Goal: Task Accomplishment & Management: Manage account settings

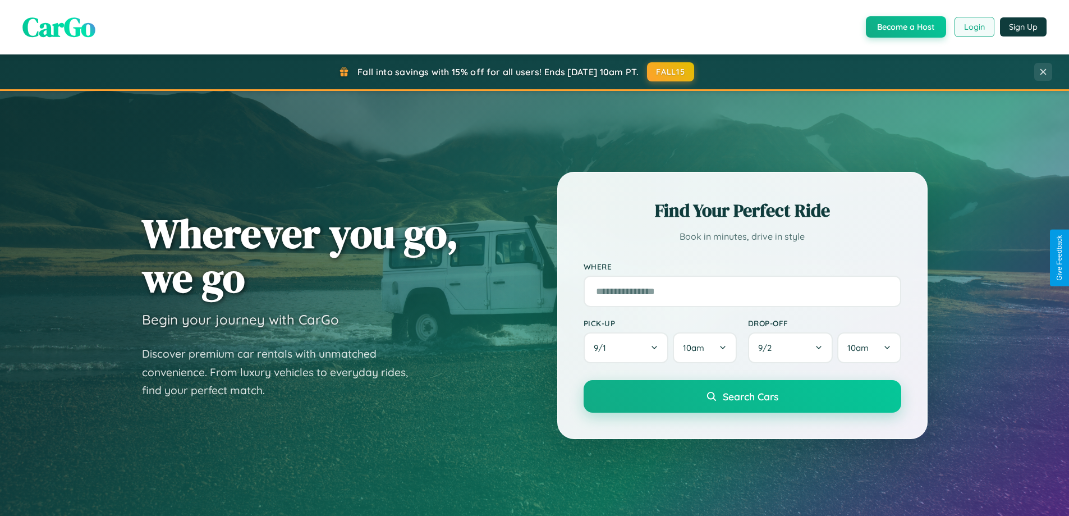
click at [974, 27] on button "Login" at bounding box center [975, 27] width 40 height 20
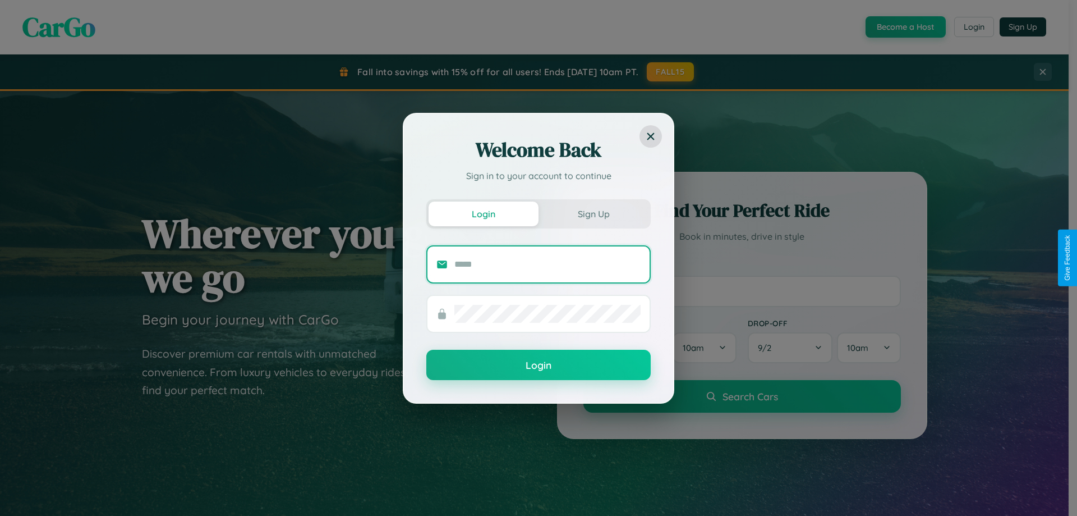
click at [548, 264] on input "text" at bounding box center [548, 264] width 186 height 18
type input "**********"
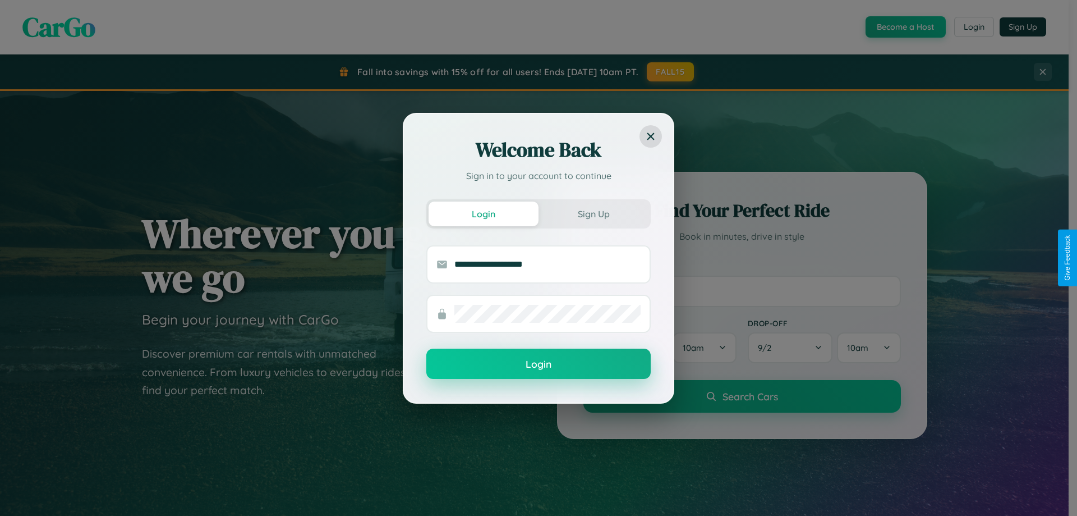
click at [539, 364] on button "Login" at bounding box center [538, 363] width 224 height 30
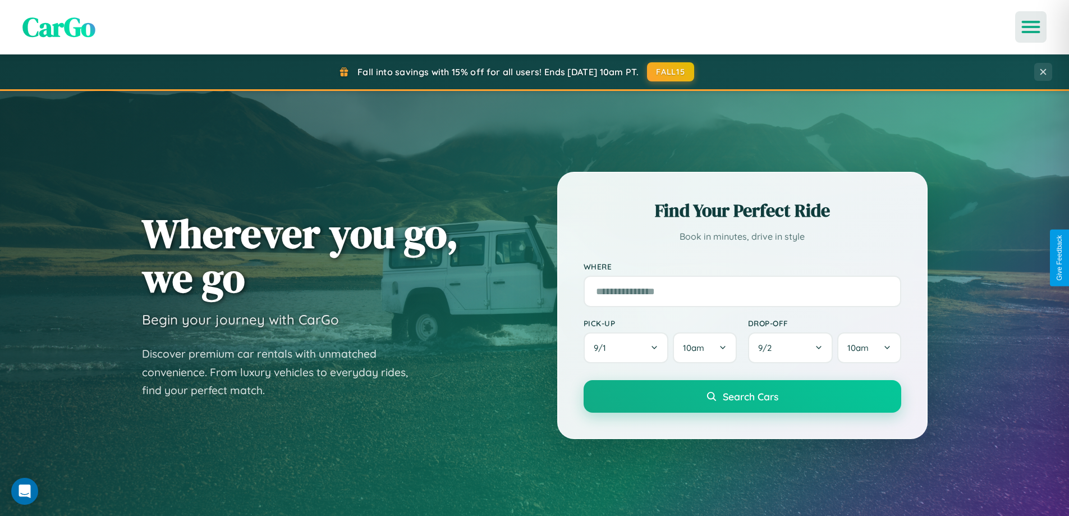
click at [1031, 27] on icon "Open menu" at bounding box center [1031, 27] width 16 height 10
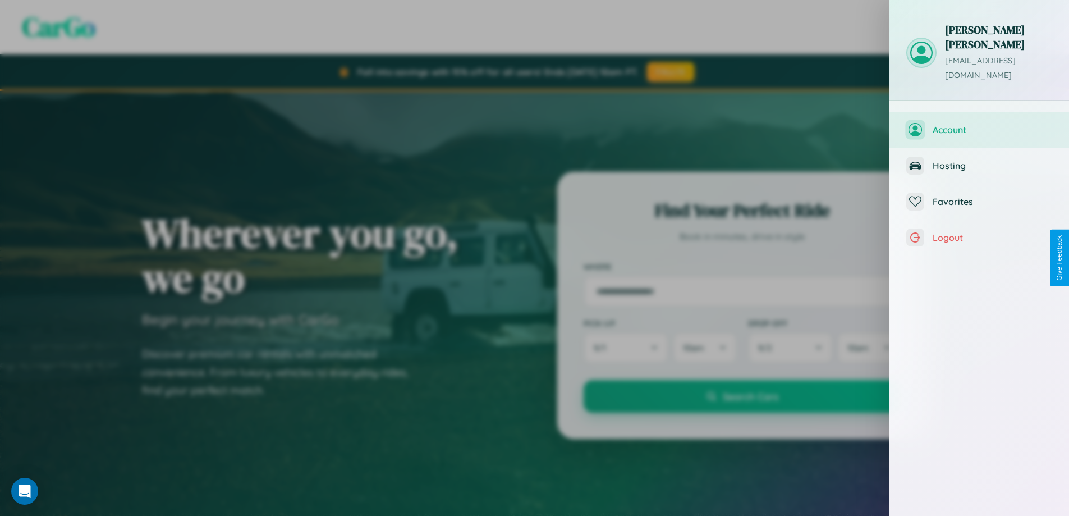
click at [979, 124] on span "Account" at bounding box center [993, 129] width 120 height 11
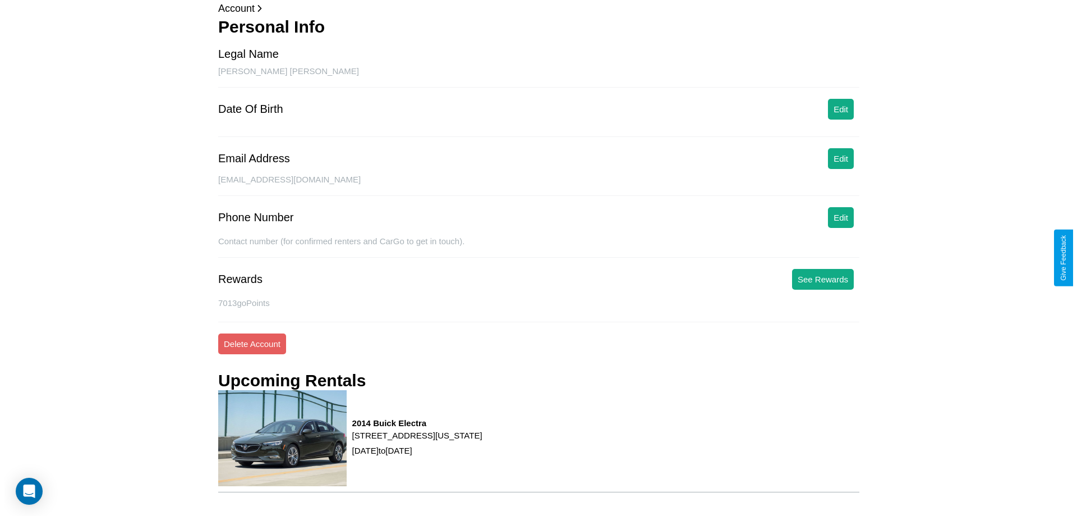
scroll to position [143, 0]
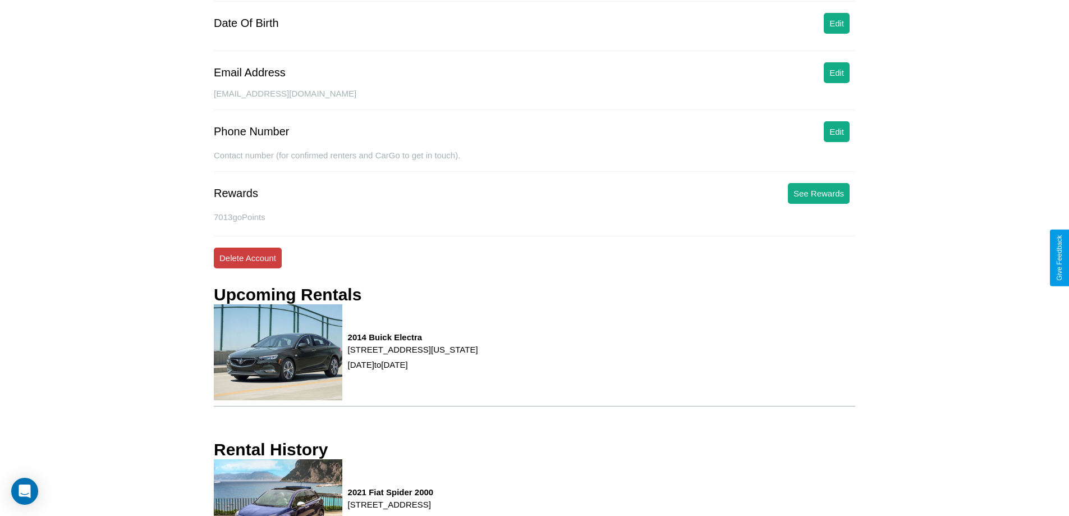
click at [247, 258] on button "Delete Account" at bounding box center [248, 257] width 68 height 21
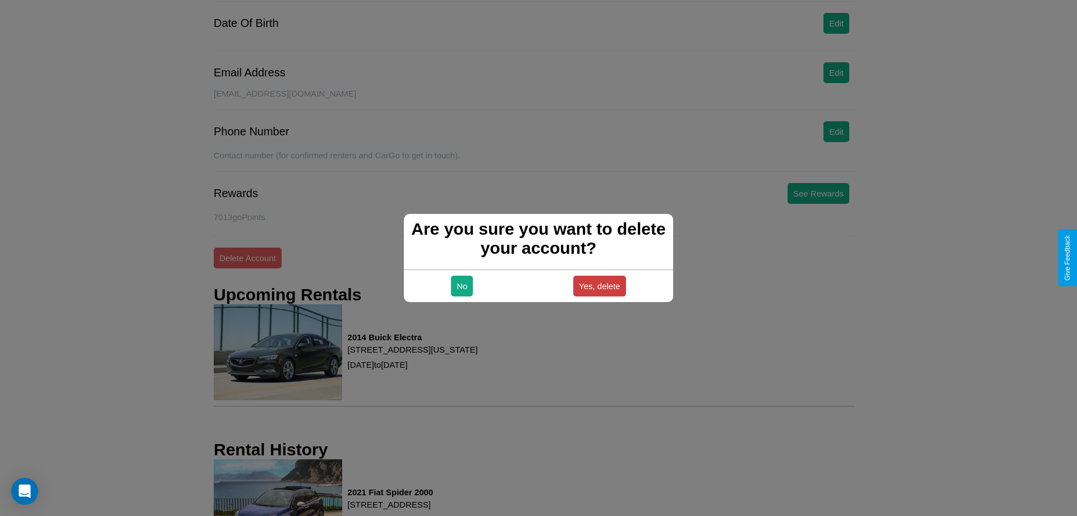
click at [599, 286] on button "Yes, delete" at bounding box center [599, 286] width 53 height 21
